Goal: Share content

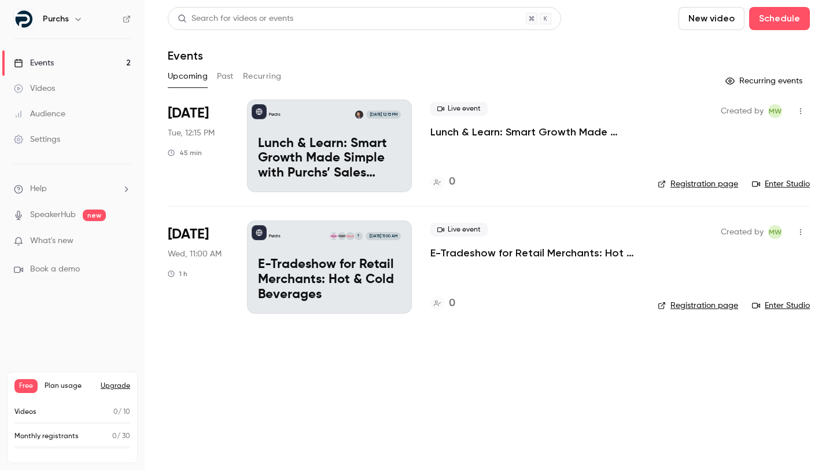
click at [332, 259] on p "E-Tradeshow for Retail Merchants: Hot & Cold Beverages" at bounding box center [329, 279] width 143 height 45
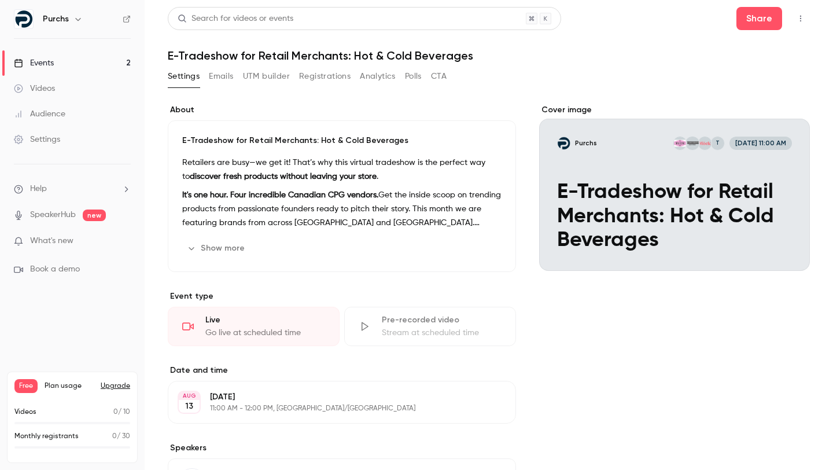
click at [796, 19] on icon "button" at bounding box center [800, 18] width 9 height 8
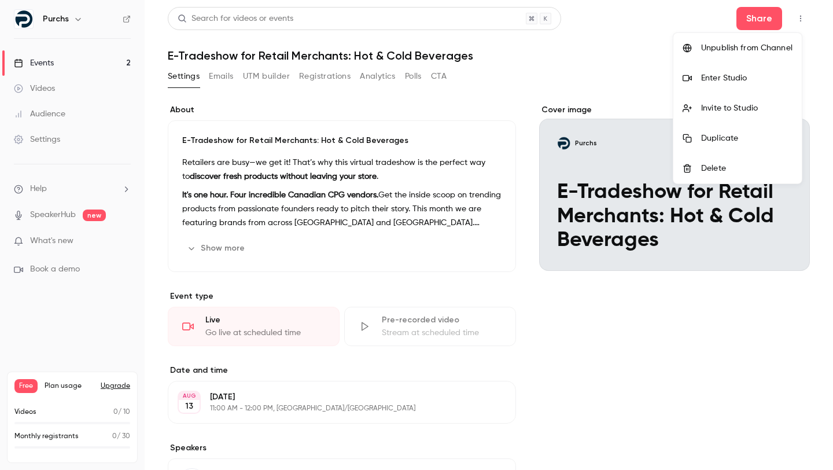
click at [716, 111] on div "Invite to Studio" at bounding box center [746, 108] width 91 height 12
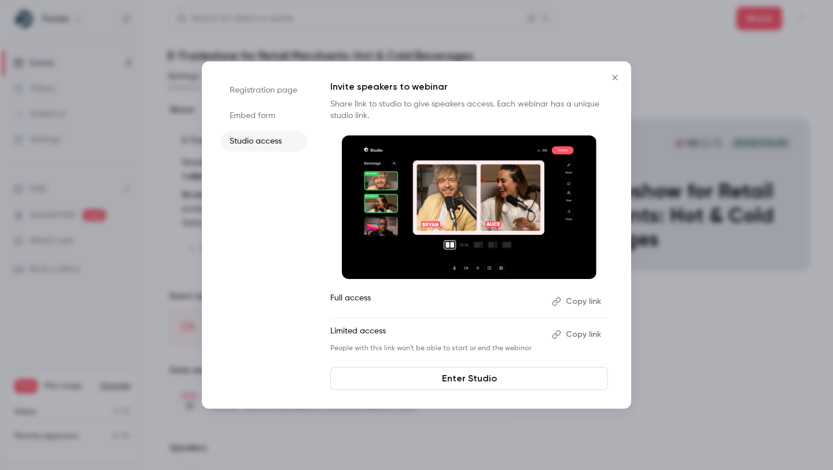
click at [583, 336] on button "Copy link" at bounding box center [577, 334] width 61 height 19
